Goal: Find specific page/section: Find specific page/section

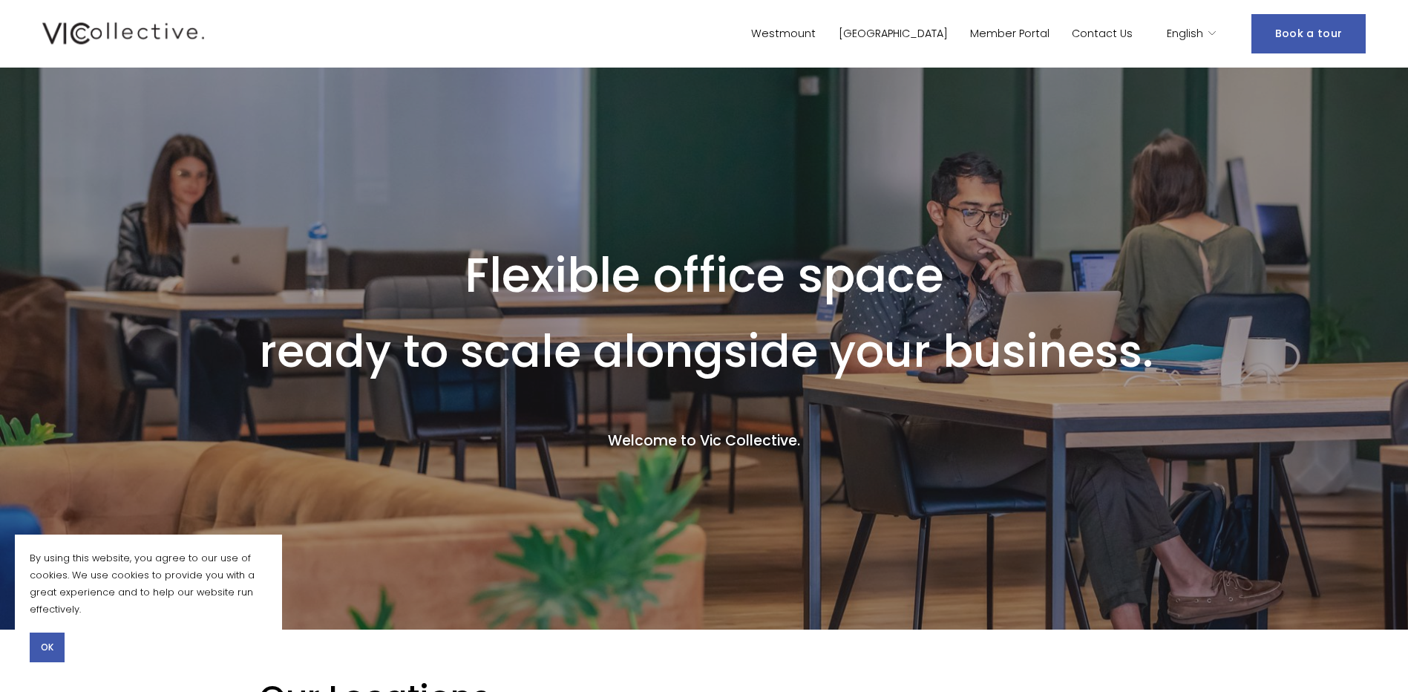
click at [55, 644] on button "OK" at bounding box center [47, 647] width 35 height 30
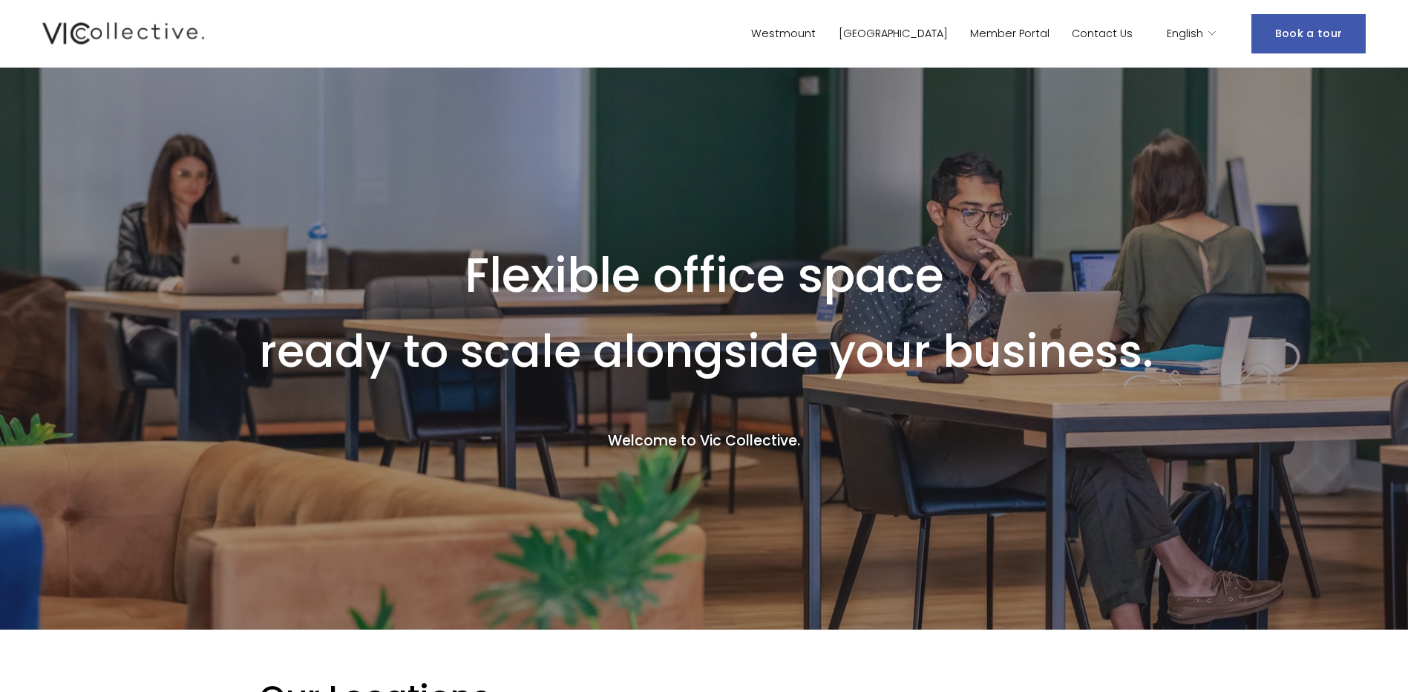
click at [943, 30] on link "[GEOGRAPHIC_DATA]" at bounding box center [893, 34] width 109 height 22
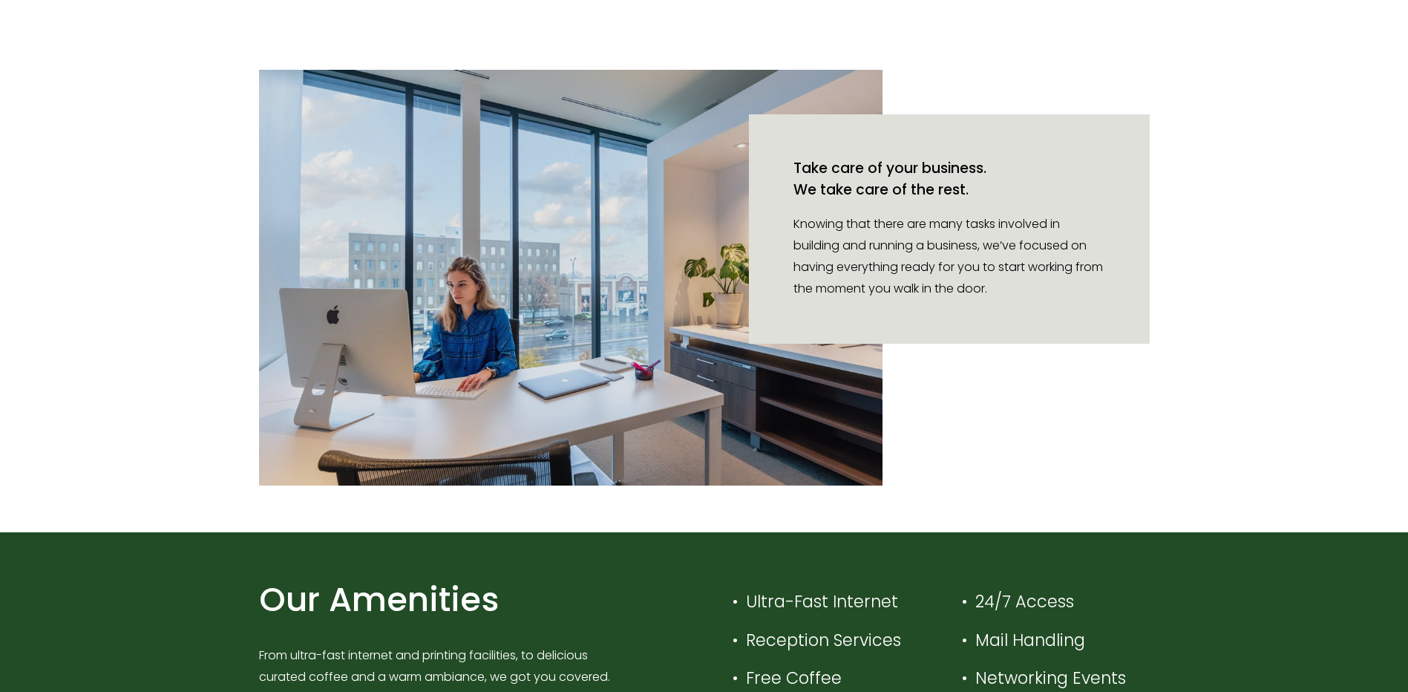
scroll to position [1559, 0]
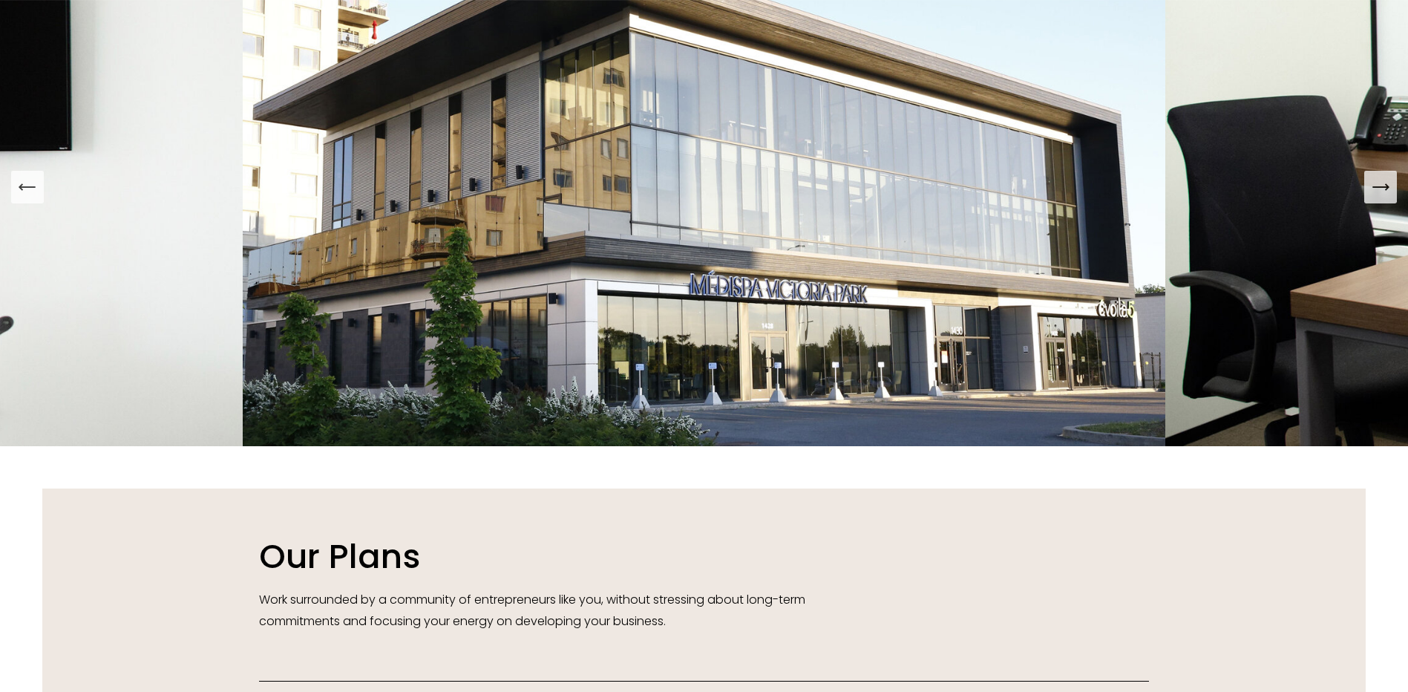
scroll to position [1410, 0]
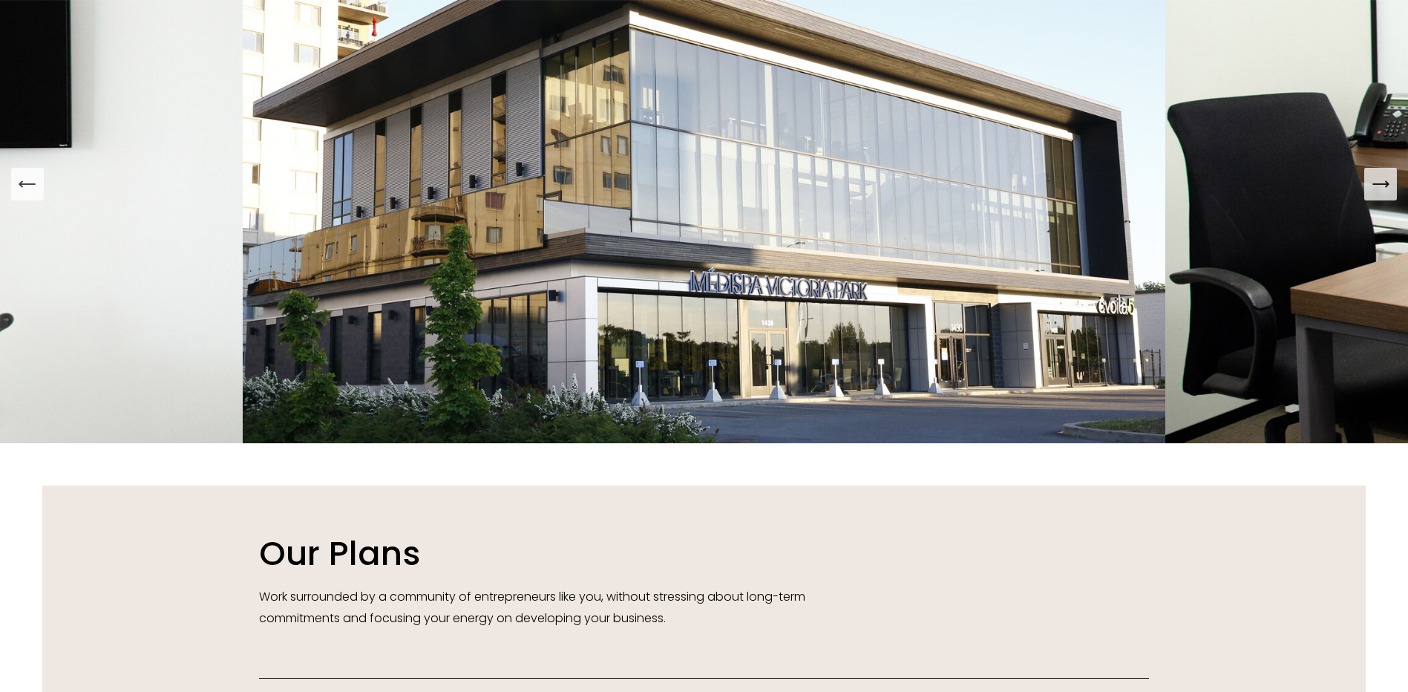
click at [1377, 200] on button "Next Slide" at bounding box center [1380, 184] width 33 height 33
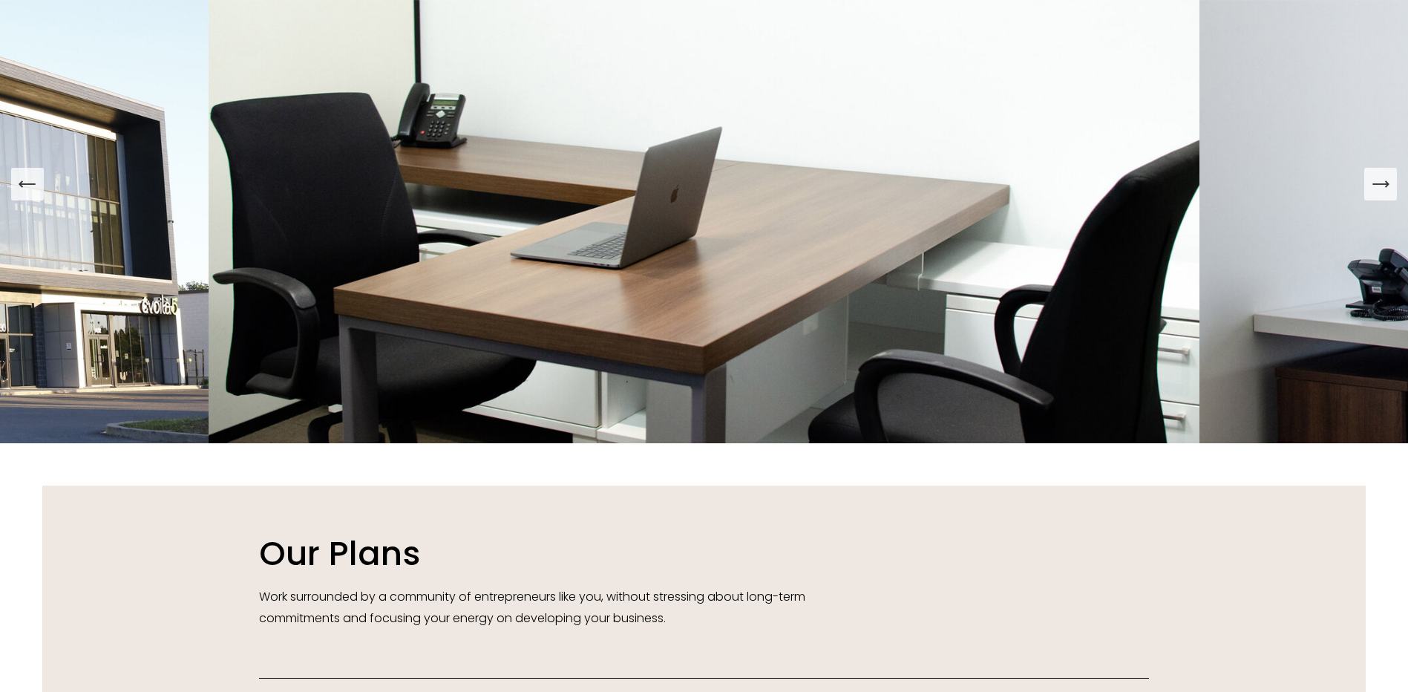
click at [1386, 193] on icon "Next Slide" at bounding box center [1380, 184] width 21 height 21
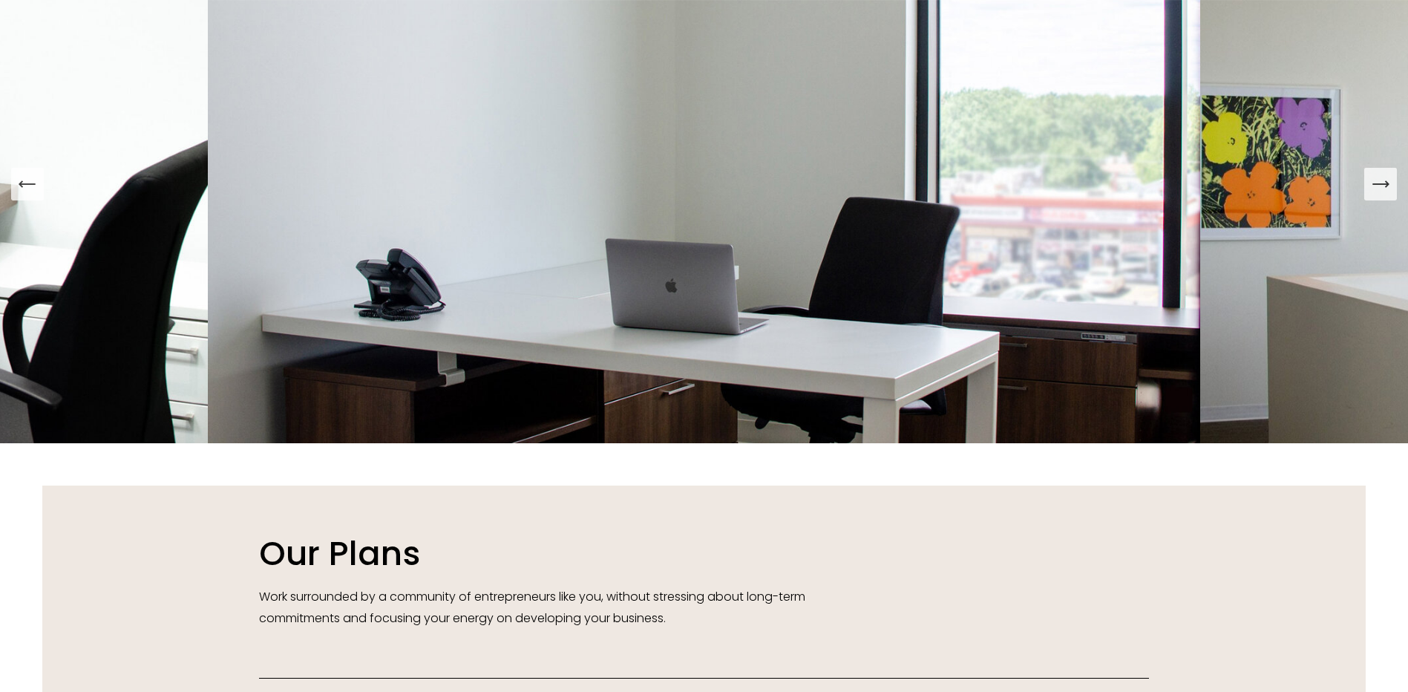
click at [1380, 200] on button "Next Slide" at bounding box center [1380, 184] width 33 height 33
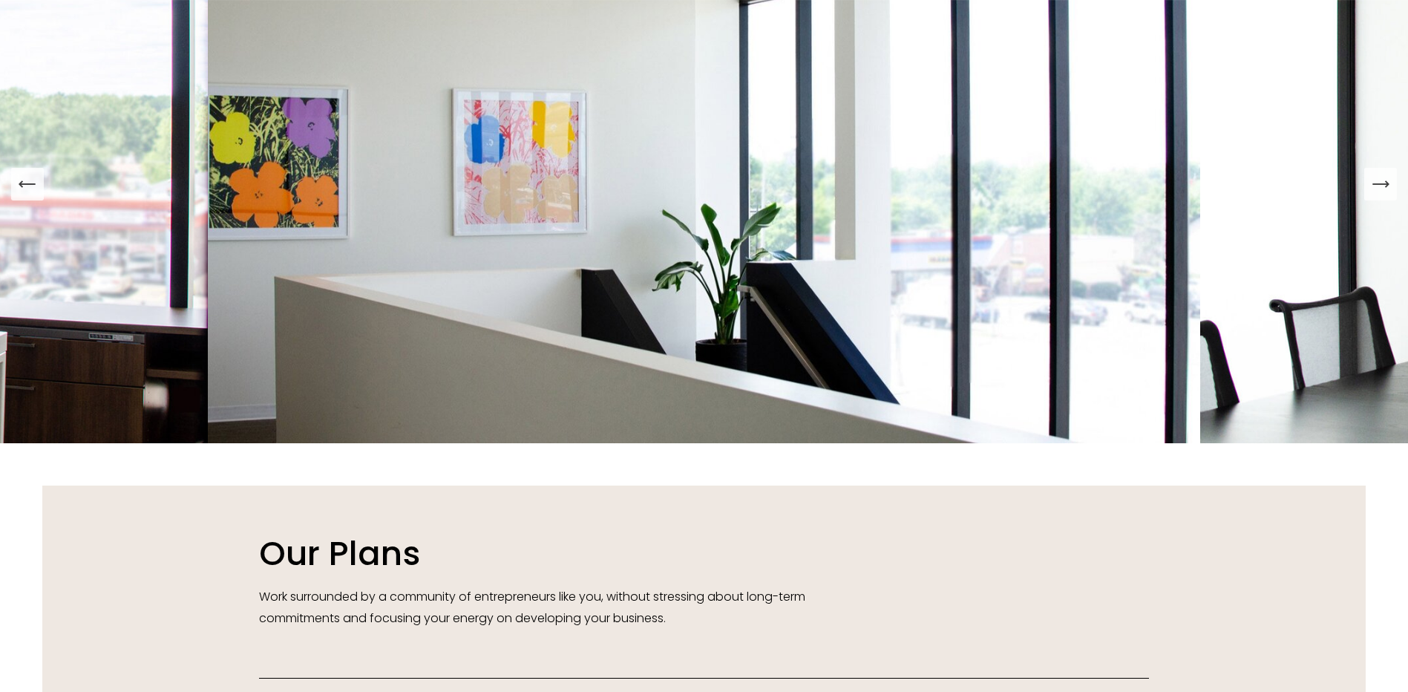
click at [1385, 186] on icon "Next Slide" at bounding box center [1380, 184] width 21 height 21
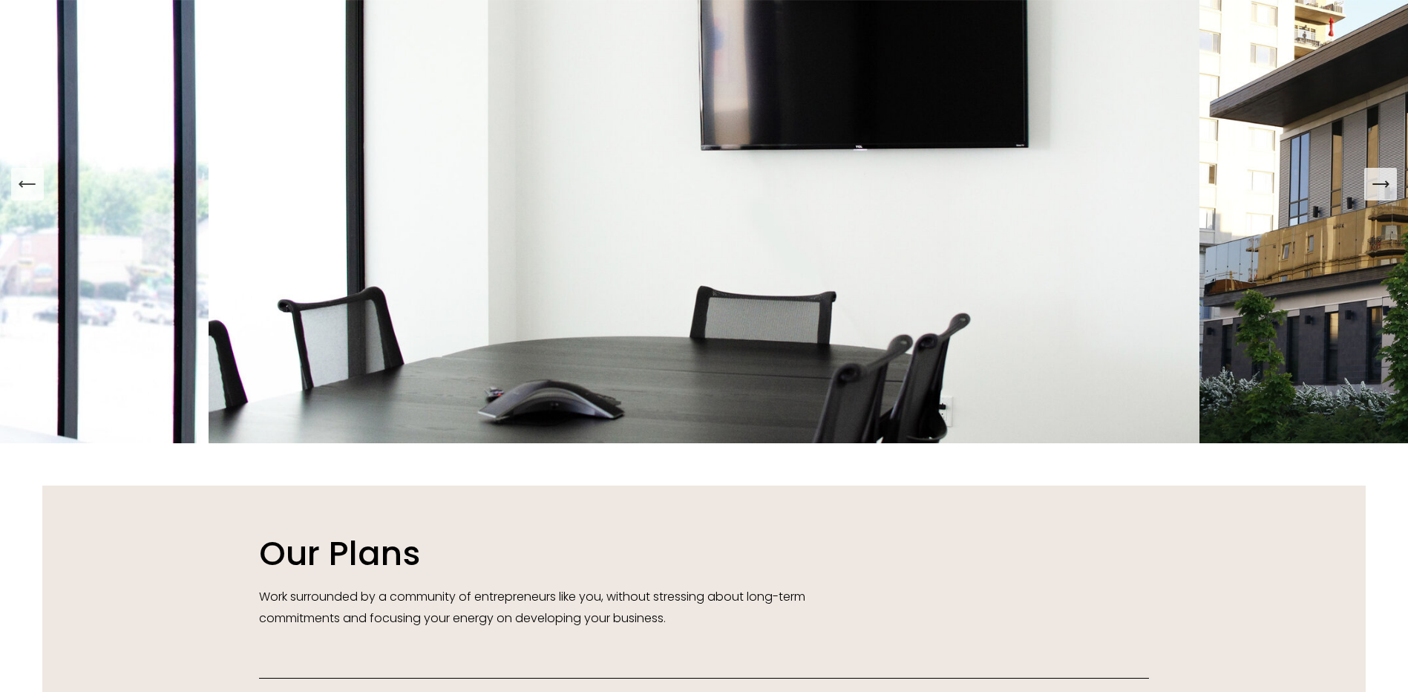
click at [1386, 187] on icon "Next Slide" at bounding box center [1387, 184] width 3 height 6
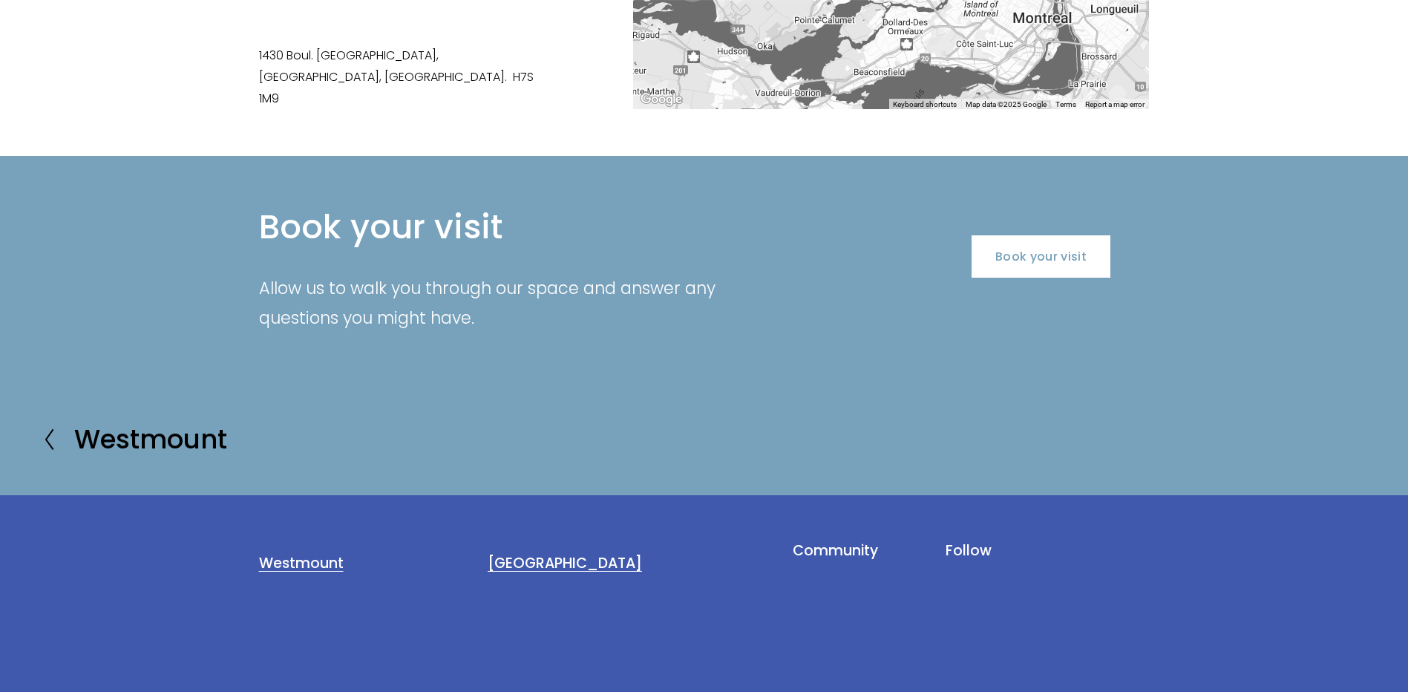
scroll to position [2672, 0]
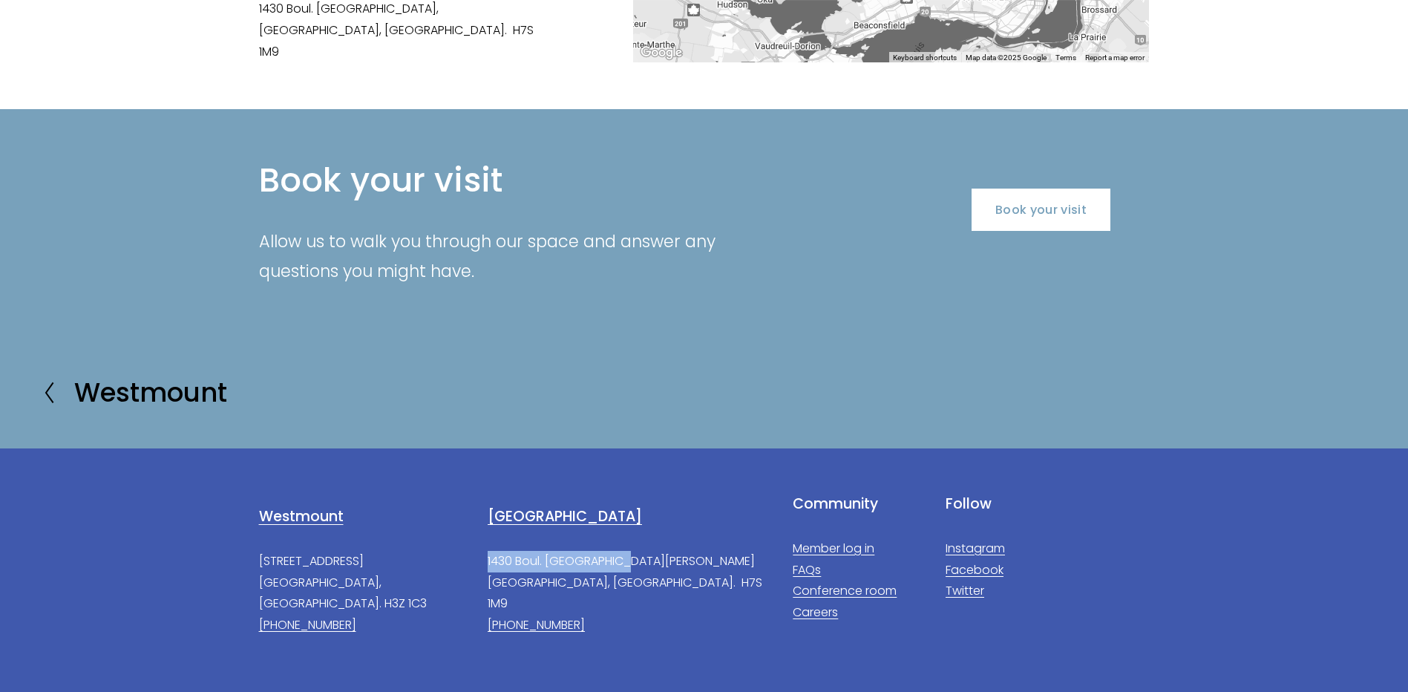
drag, startPoint x: 489, startPoint y: 529, endPoint x: 638, endPoint y: 530, distance: 149.2
click at [638, 551] on p "1430 Boul. Saint-Martin Laval, QC. H7S 1M9 (450) 505-5006" at bounding box center [628, 593] width 280 height 85
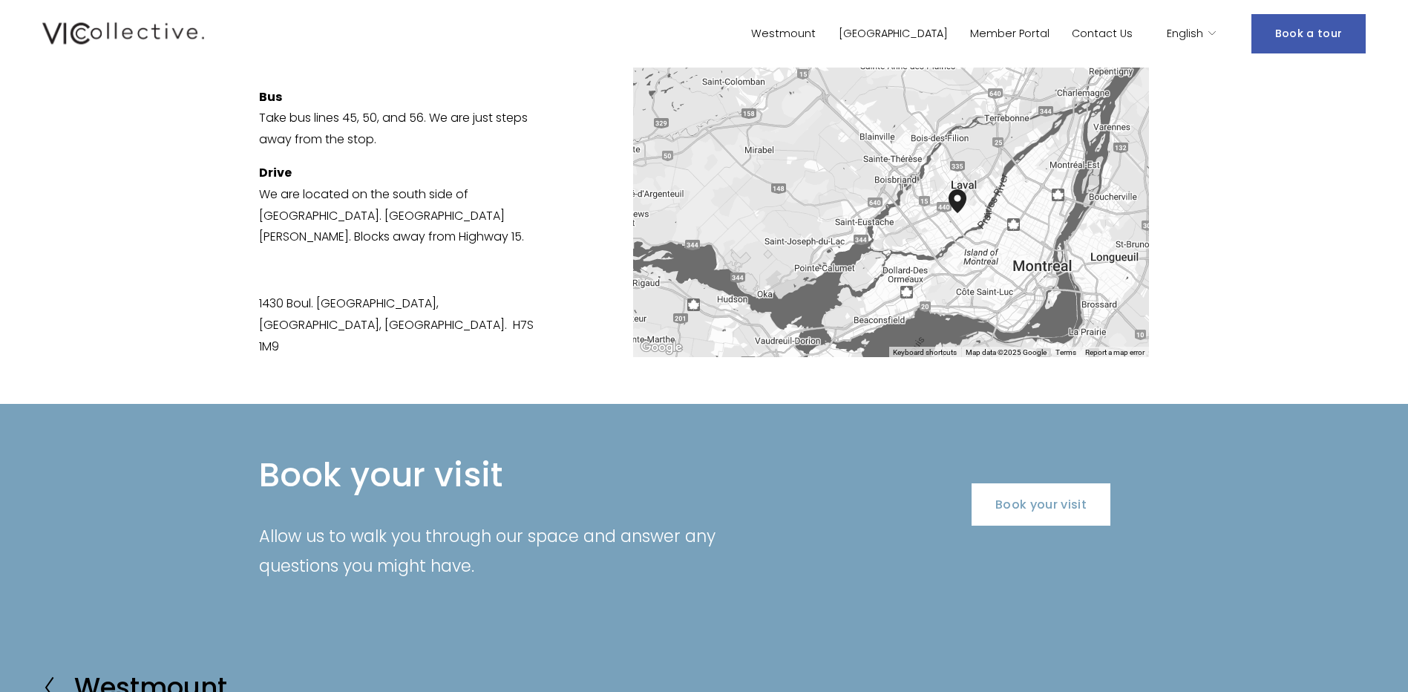
scroll to position [2375, 0]
